Goal: Task Accomplishment & Management: Use online tool/utility

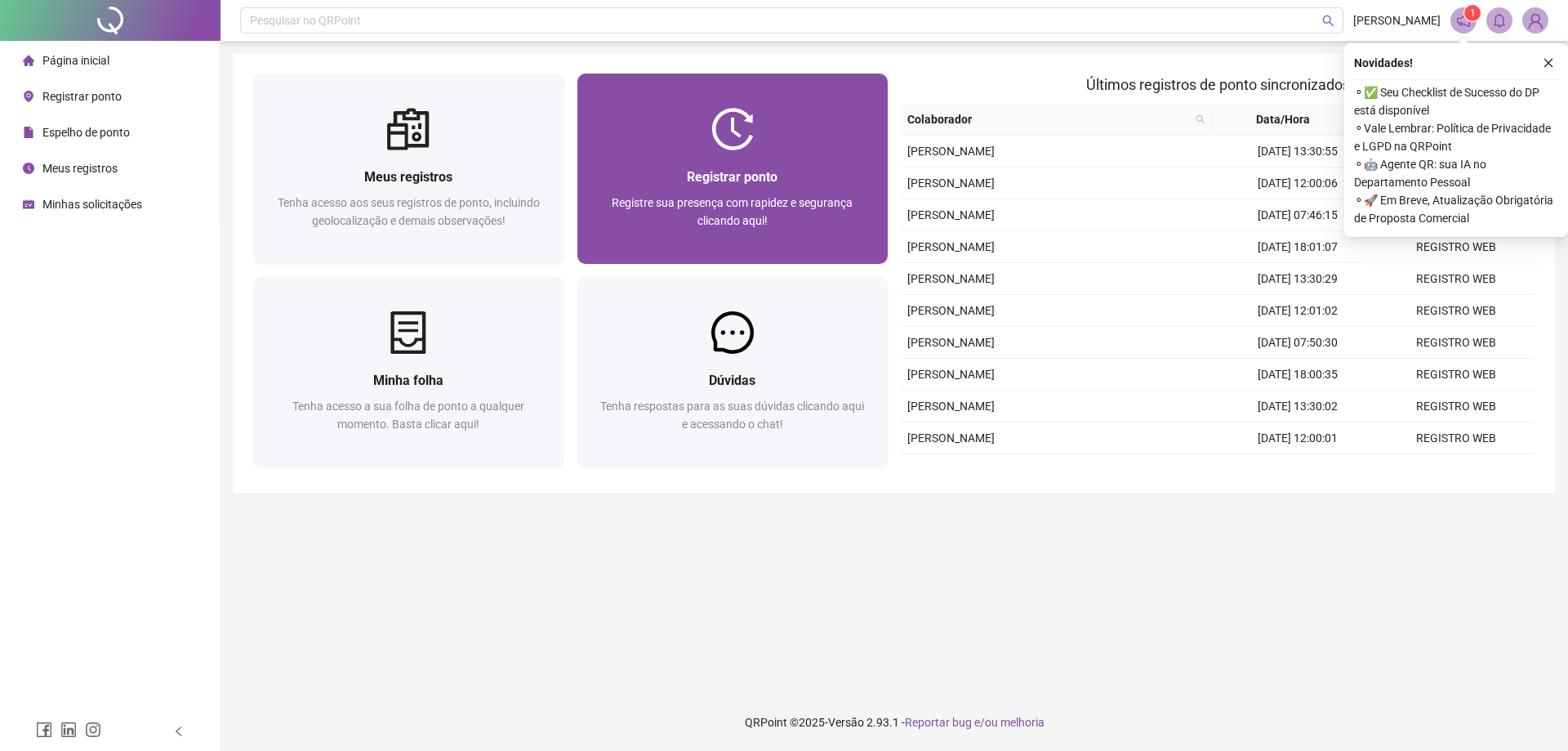
click at [685, 218] on div "Registre sua presença com rapidez e segurança clicando aqui!" at bounding box center [733, 220] width 272 height 54
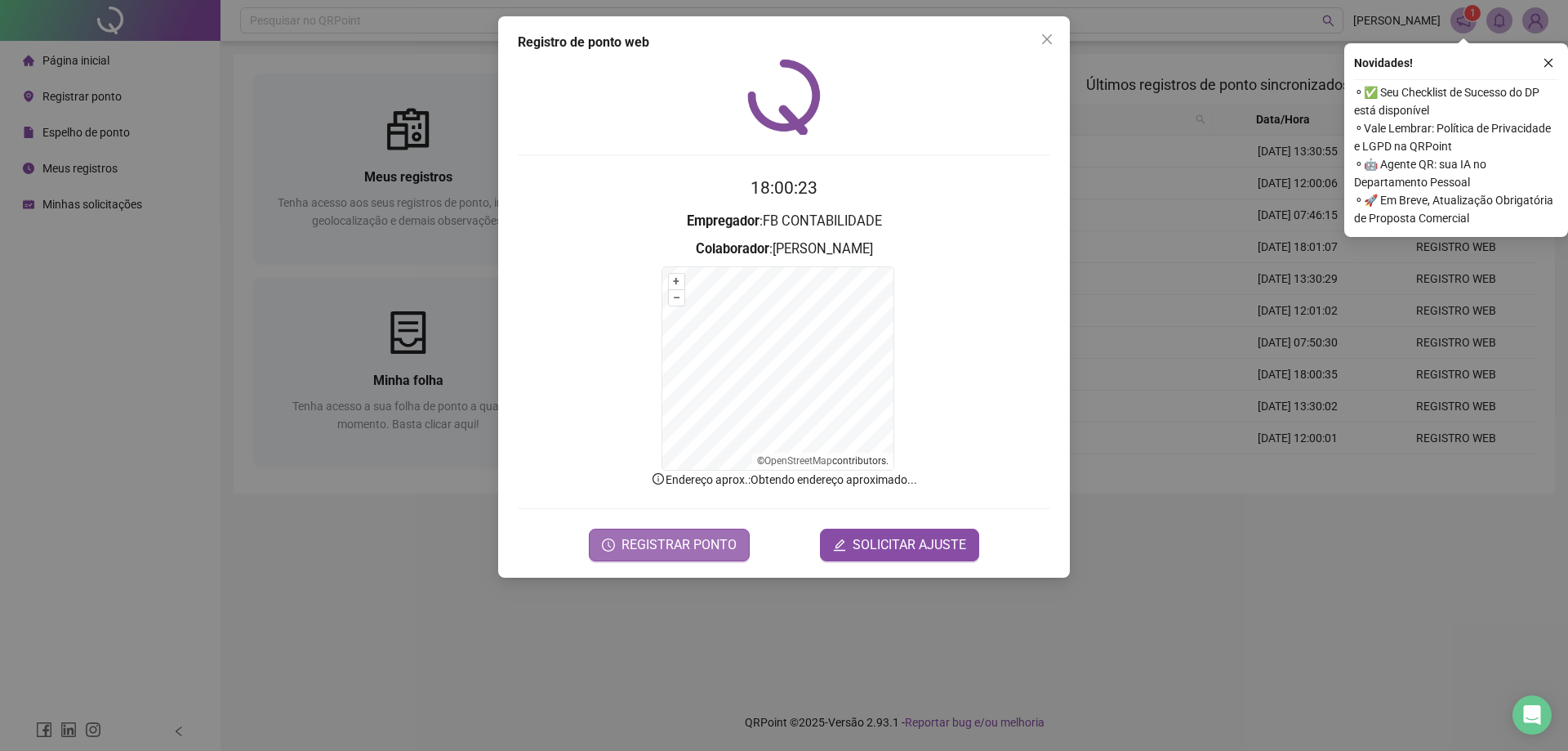
click at [636, 543] on span "REGISTRAR PONTO" at bounding box center [679, 545] width 115 height 20
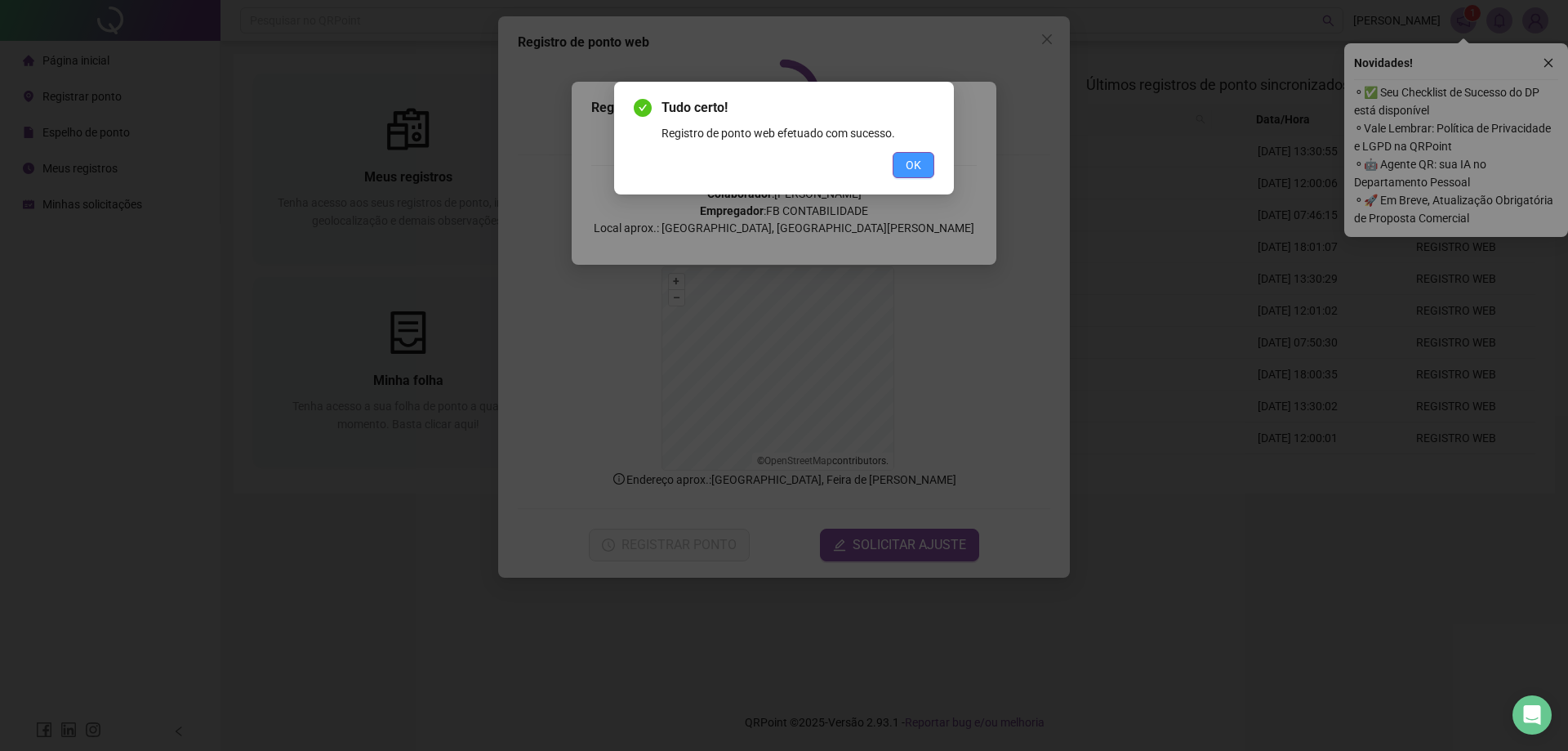
click at [917, 163] on span "OK" at bounding box center [913, 165] width 16 height 18
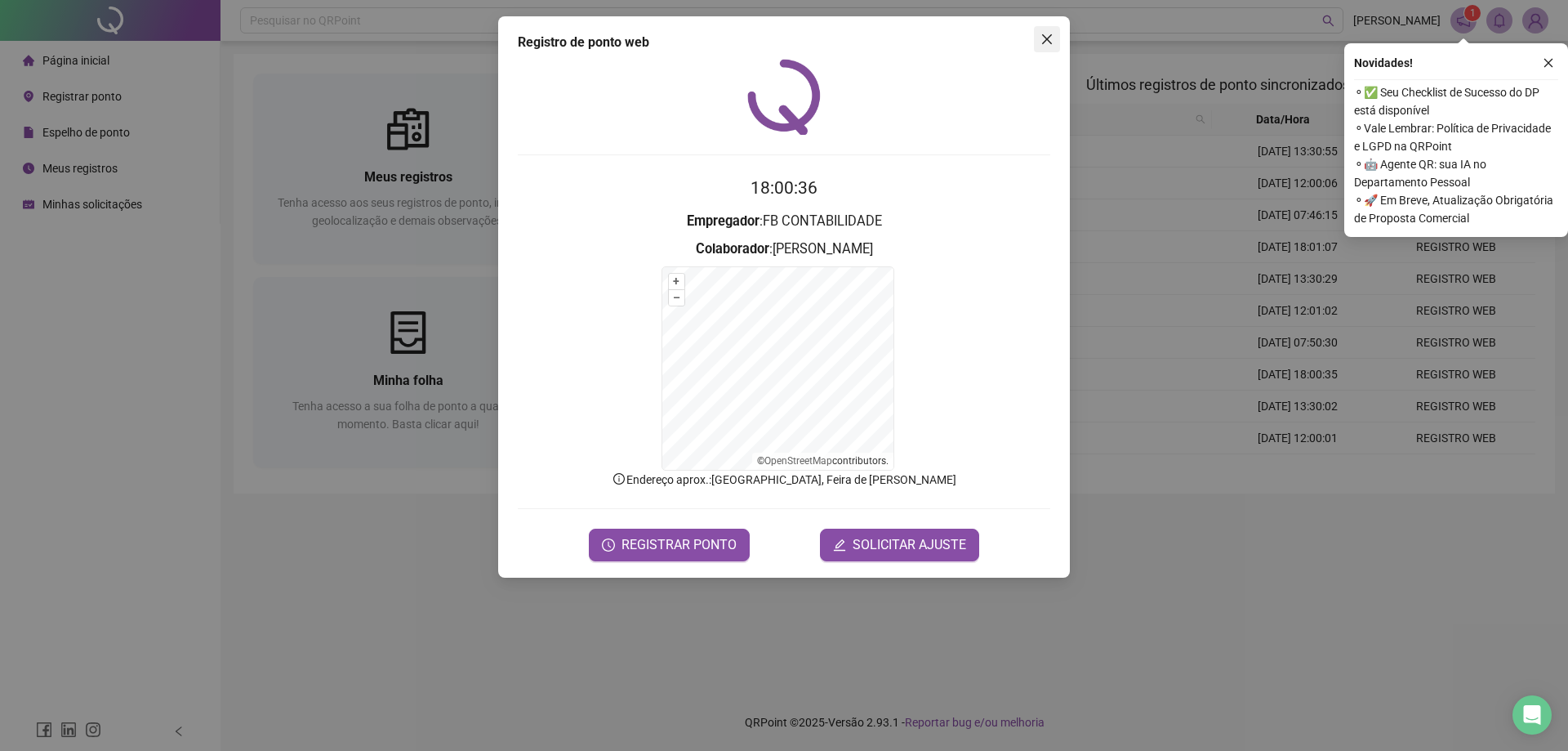
click at [1042, 32] on button "Close" at bounding box center [1047, 40] width 27 height 27
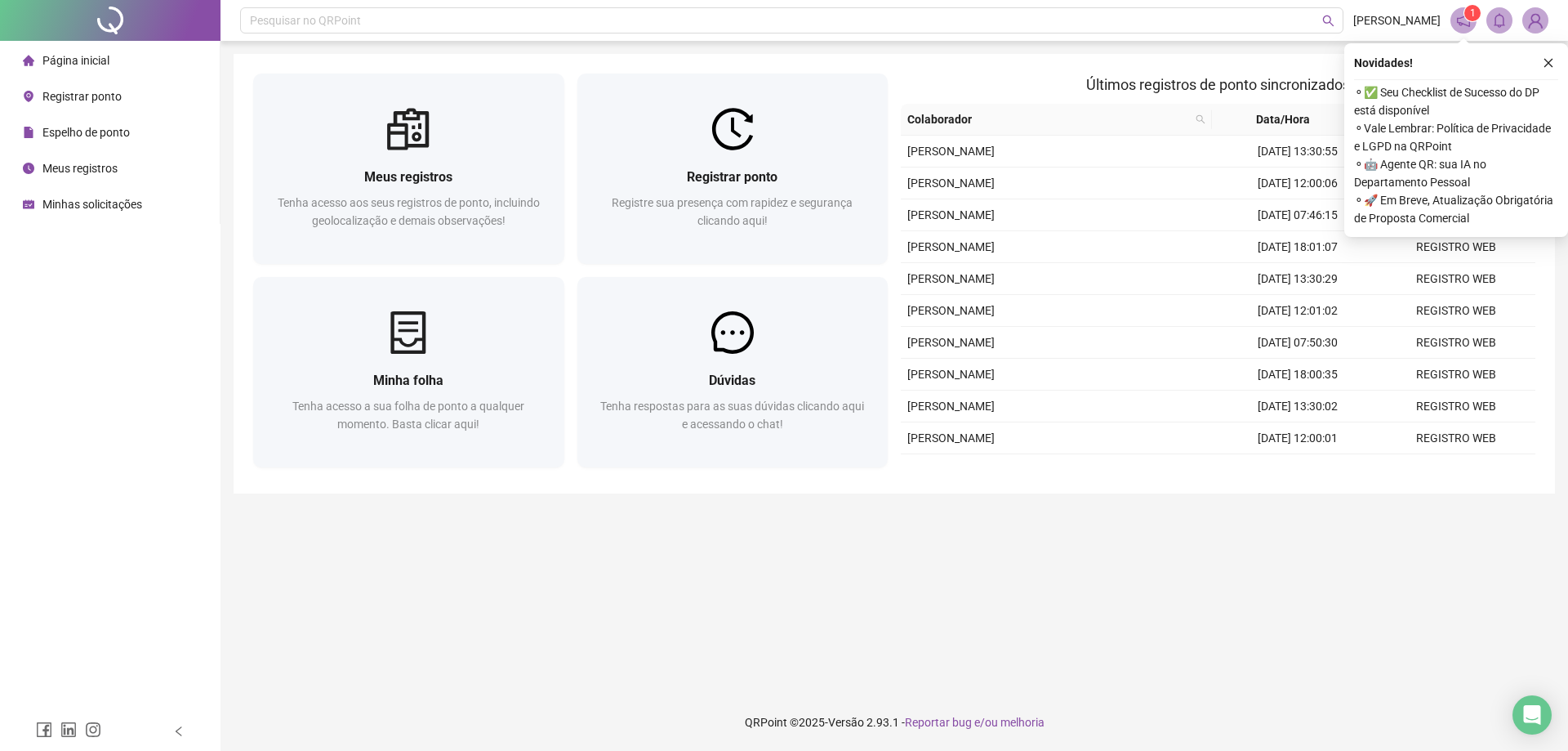
click at [94, 158] on div "Meus registros" at bounding box center [71, 168] width 95 height 32
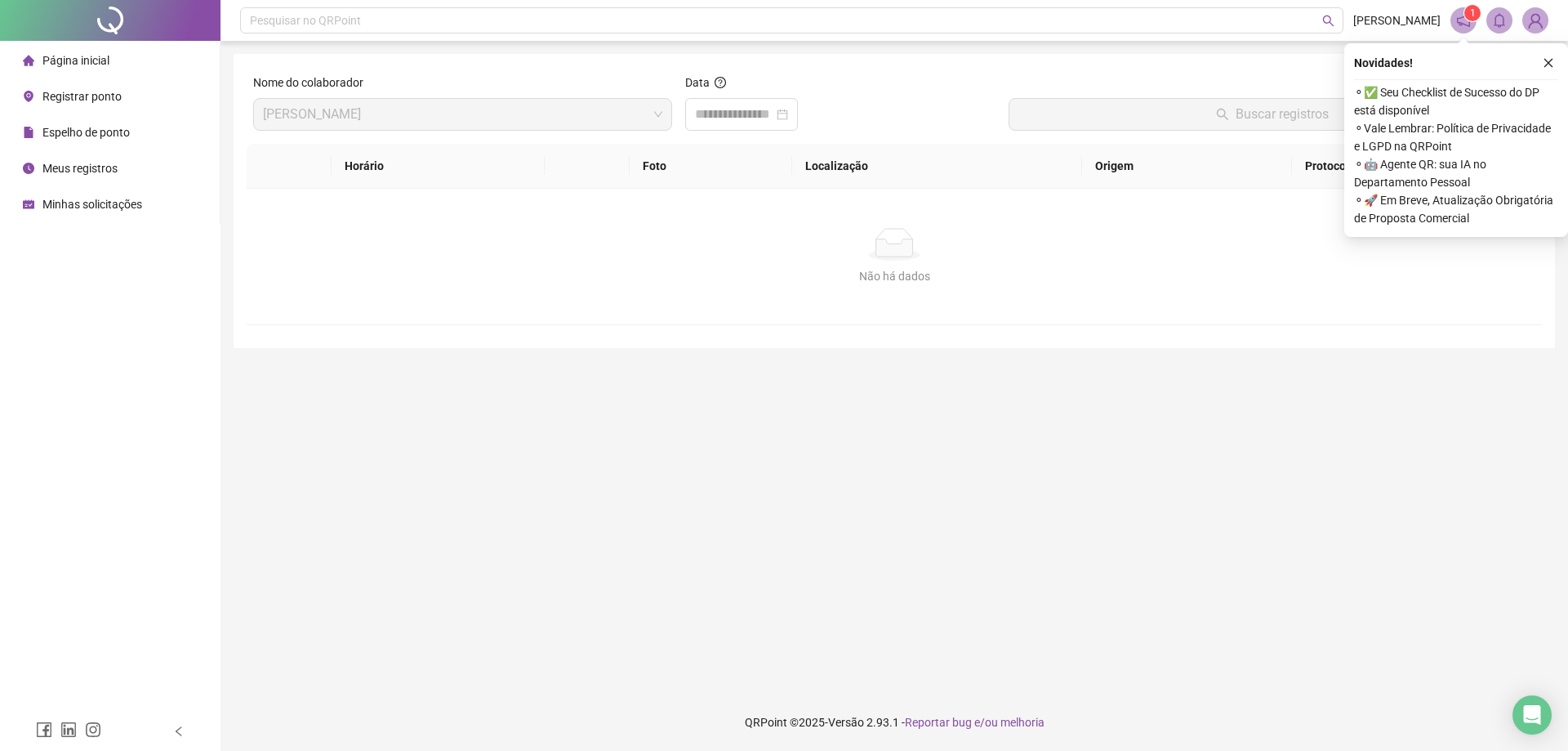
click at [102, 59] on span "Página inicial" at bounding box center [75, 61] width 67 height 13
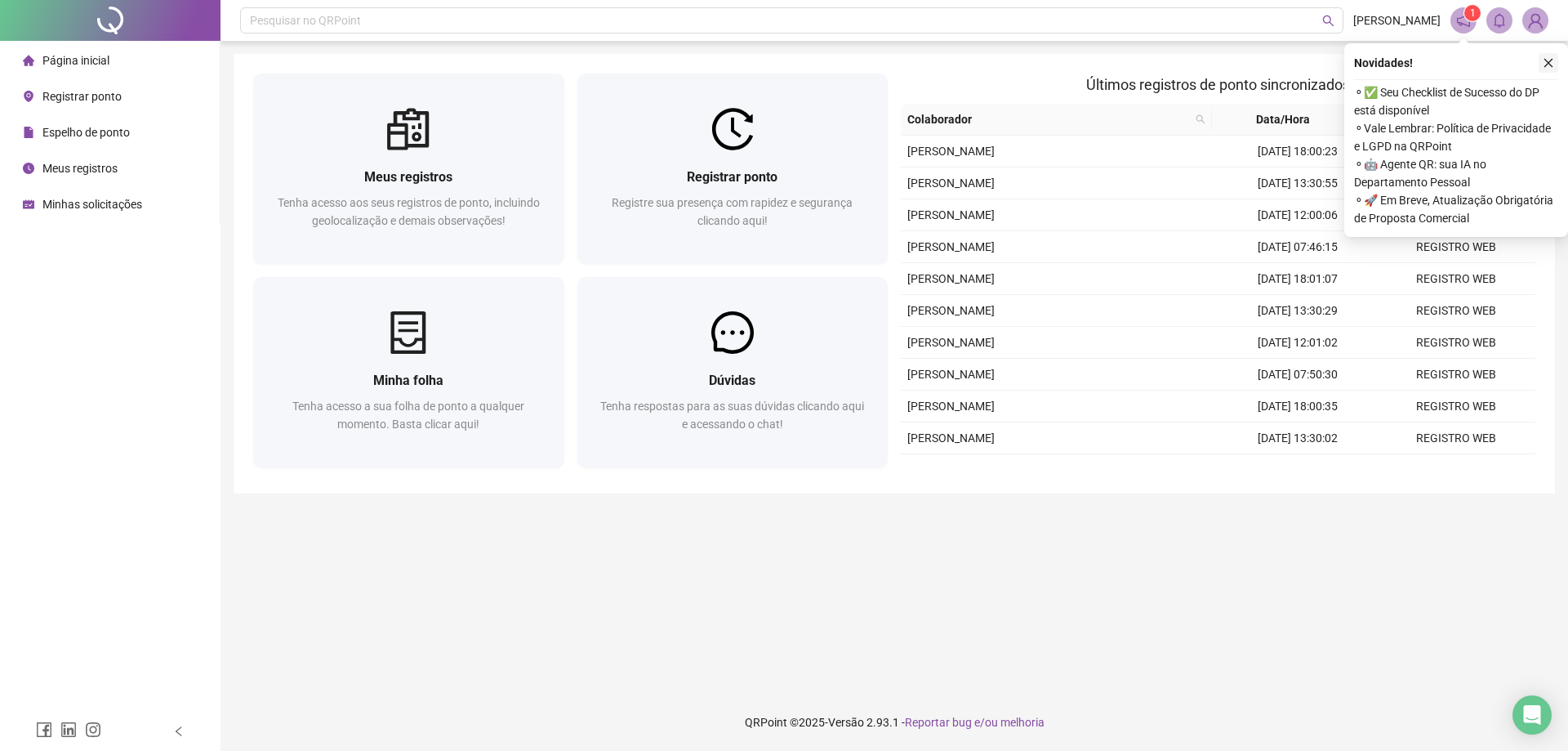
click at [1547, 61] on icon "close" at bounding box center [1549, 63] width 12 height 12
